Goal: Find specific page/section

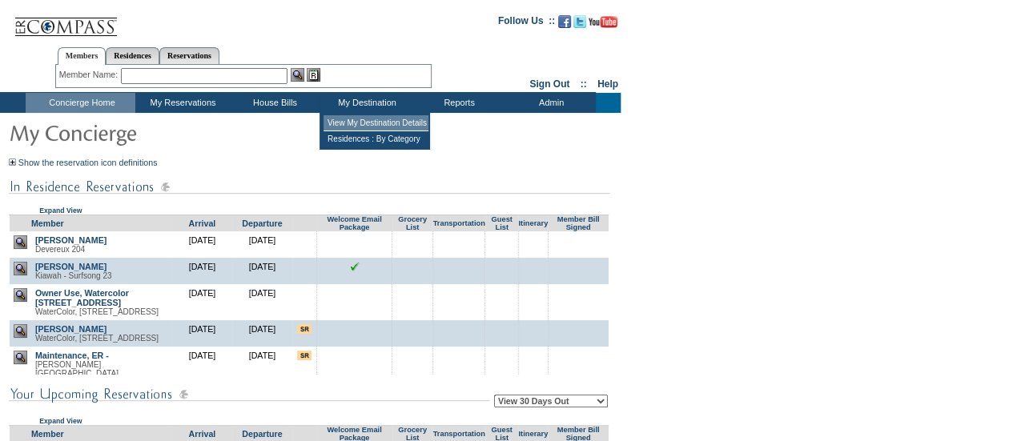
click at [362, 116] on td "View My Destination Details" at bounding box center [375, 123] width 105 height 16
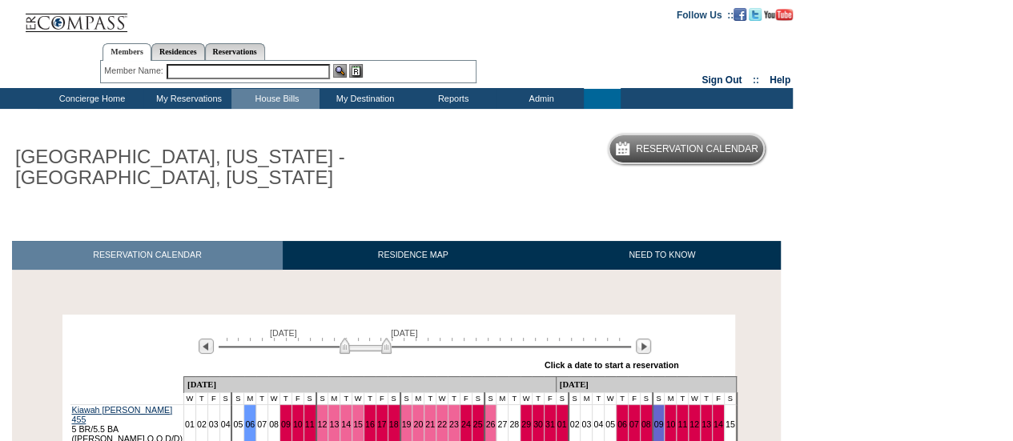
scroll to position [320, 0]
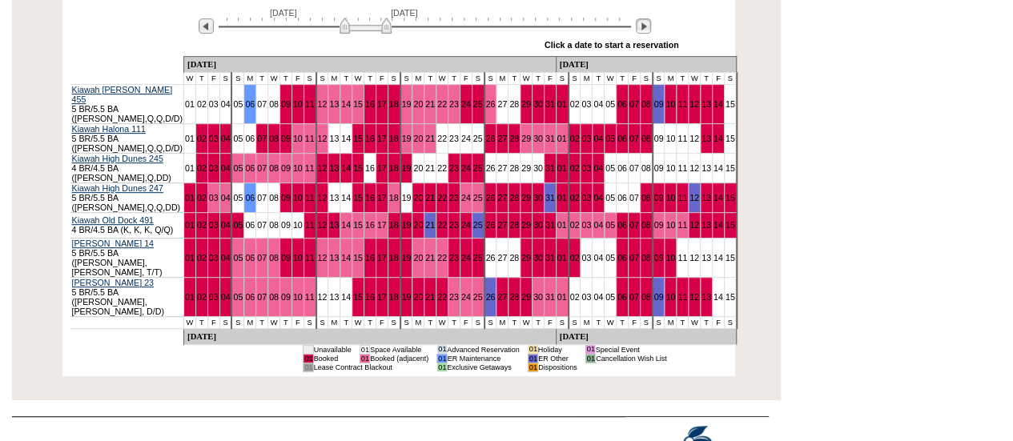
click at [641, 35] on div "» Apply these dates to all the calendars on this page Click a date to start a r…" at bounding box center [439, 45] width 480 height 21
click at [642, 27] on img at bounding box center [643, 25] width 15 height 15
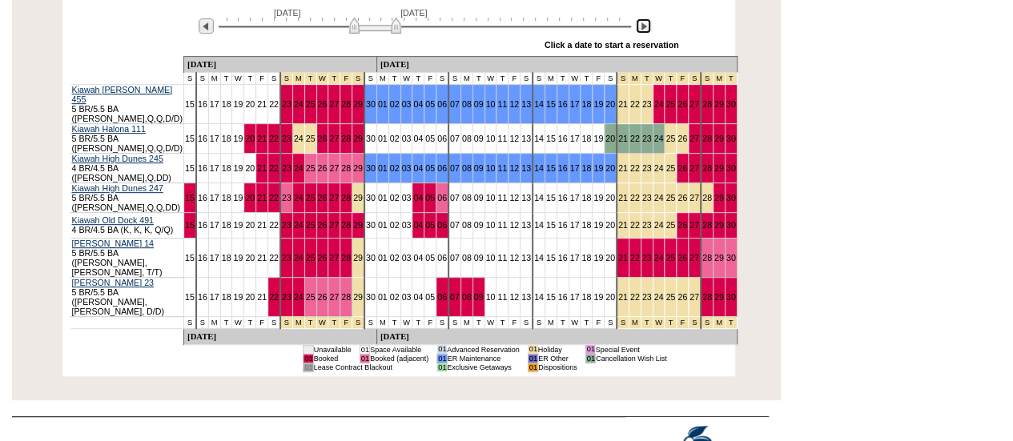
click at [349, 26] on img at bounding box center [375, 26] width 52 height 16
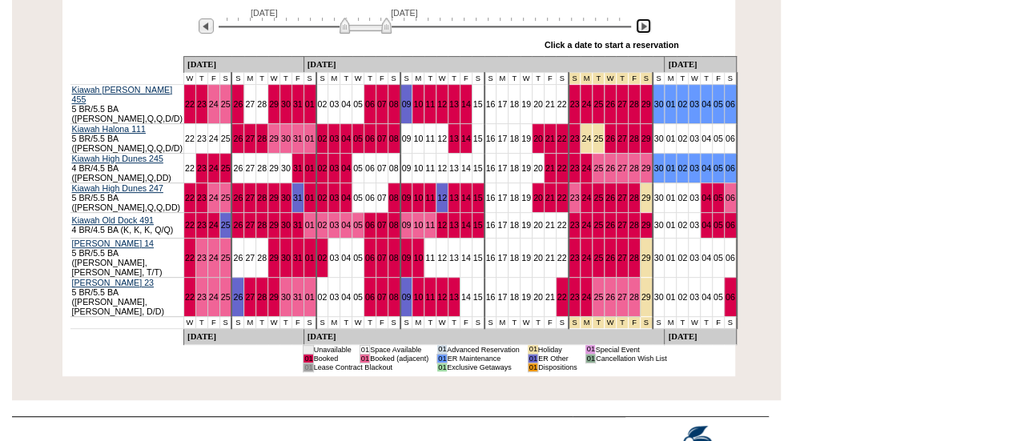
click at [342, 27] on img at bounding box center [365, 26] width 52 height 16
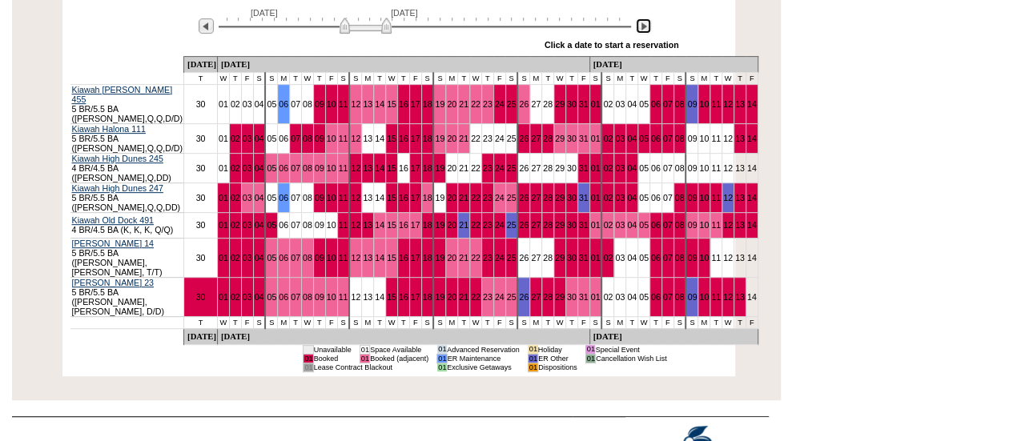
click at [637, 30] on img at bounding box center [643, 25] width 15 height 15
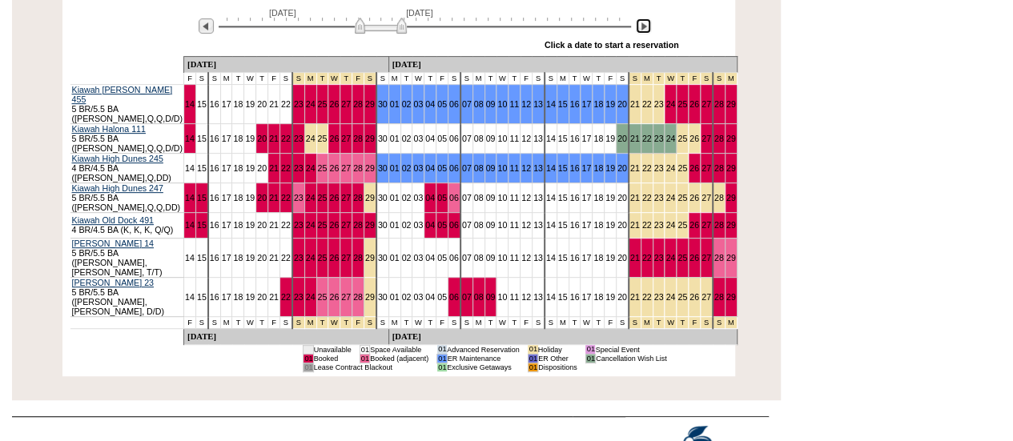
click at [355, 30] on img at bounding box center [381, 26] width 52 height 16
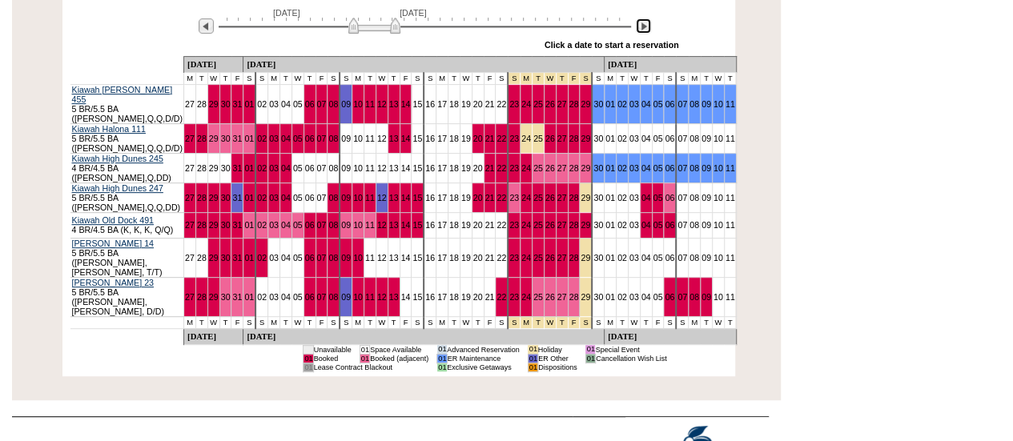
click at [639, 33] on img at bounding box center [643, 25] width 15 height 15
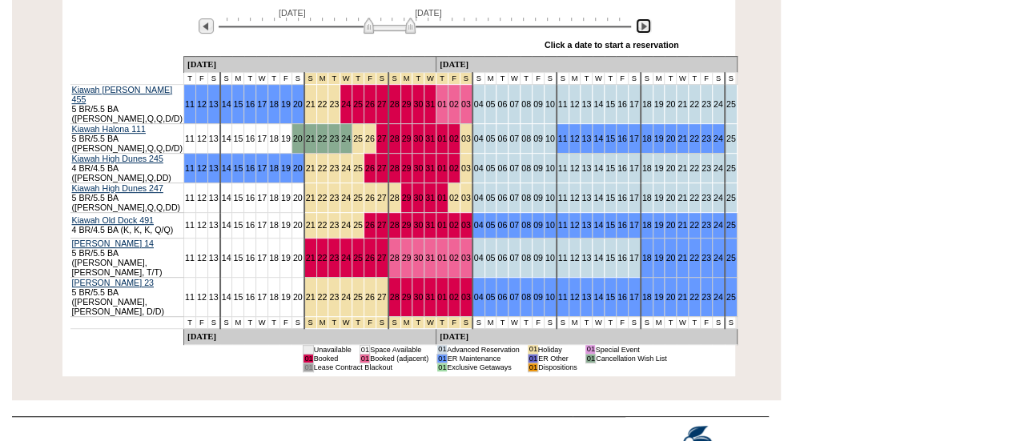
click at [639, 33] on img at bounding box center [643, 25] width 15 height 15
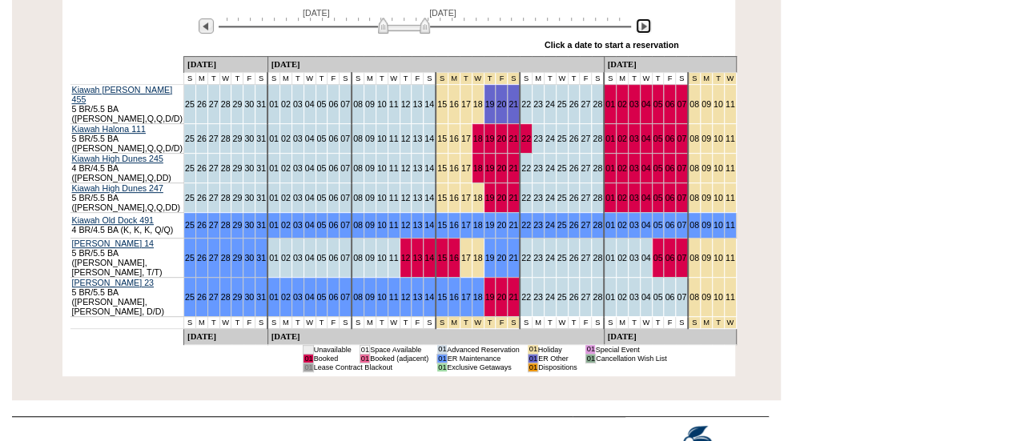
scroll to position [0, 0]
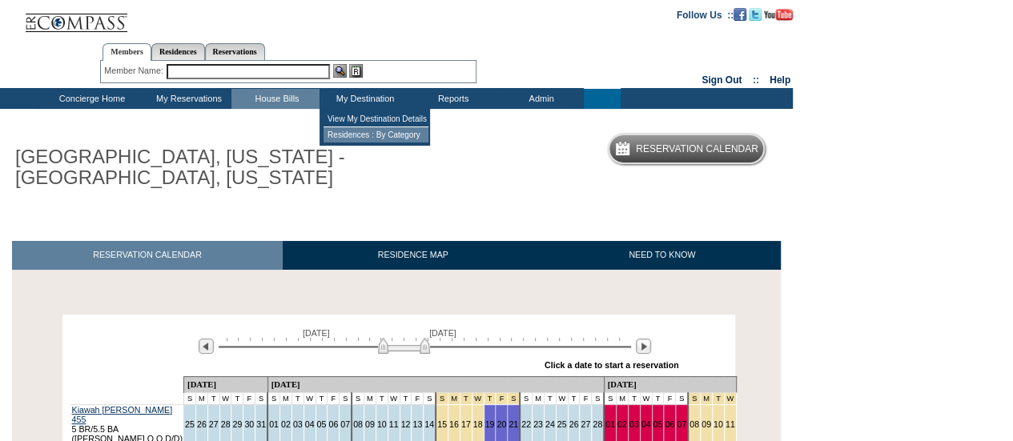
click at [356, 134] on td "Residences : By Category" at bounding box center [375, 134] width 105 height 15
